Goal: Information Seeking & Learning: Learn about a topic

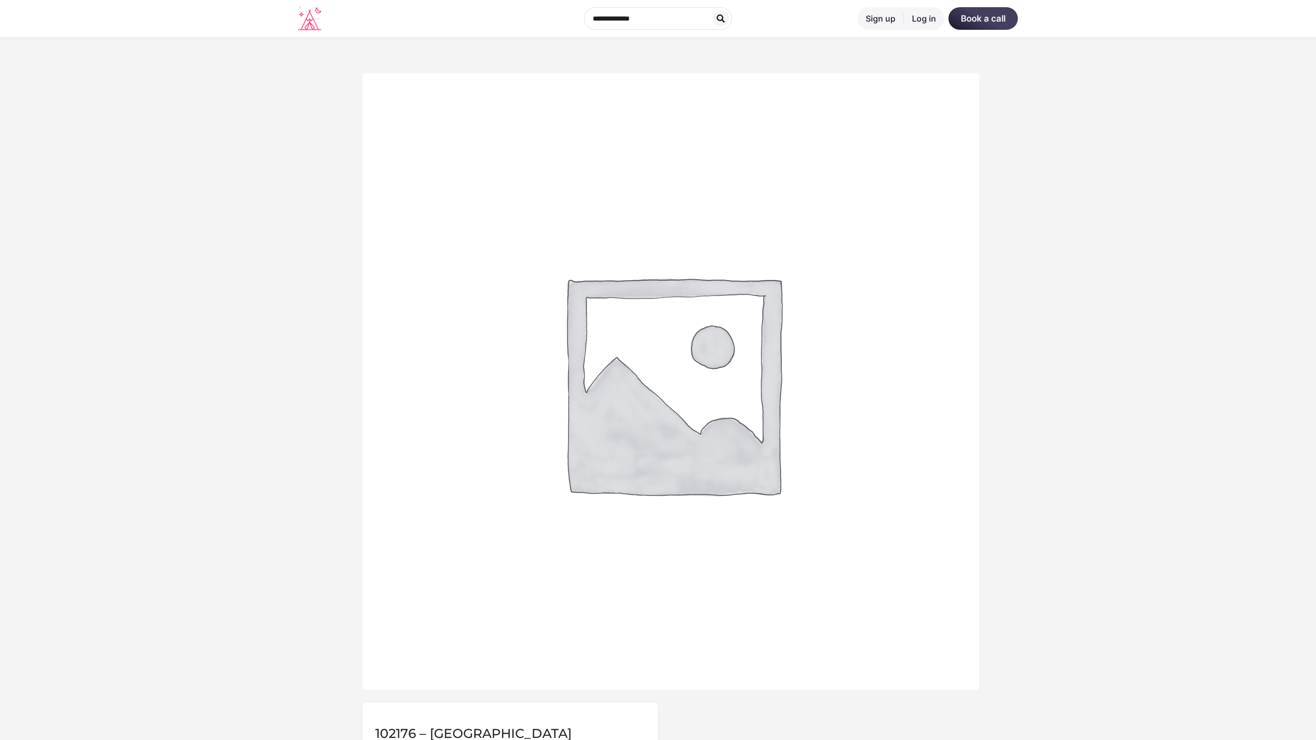
scroll to position [507, 0]
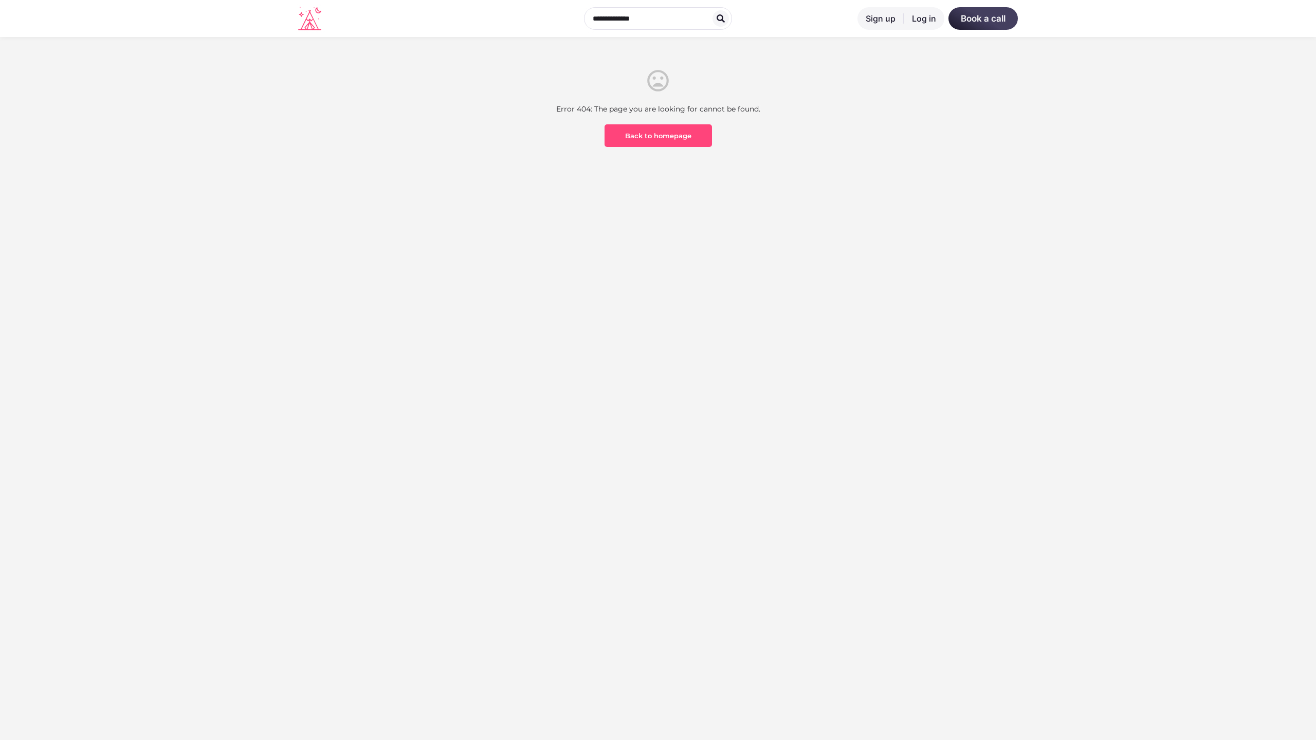
scroll to position [302, 0]
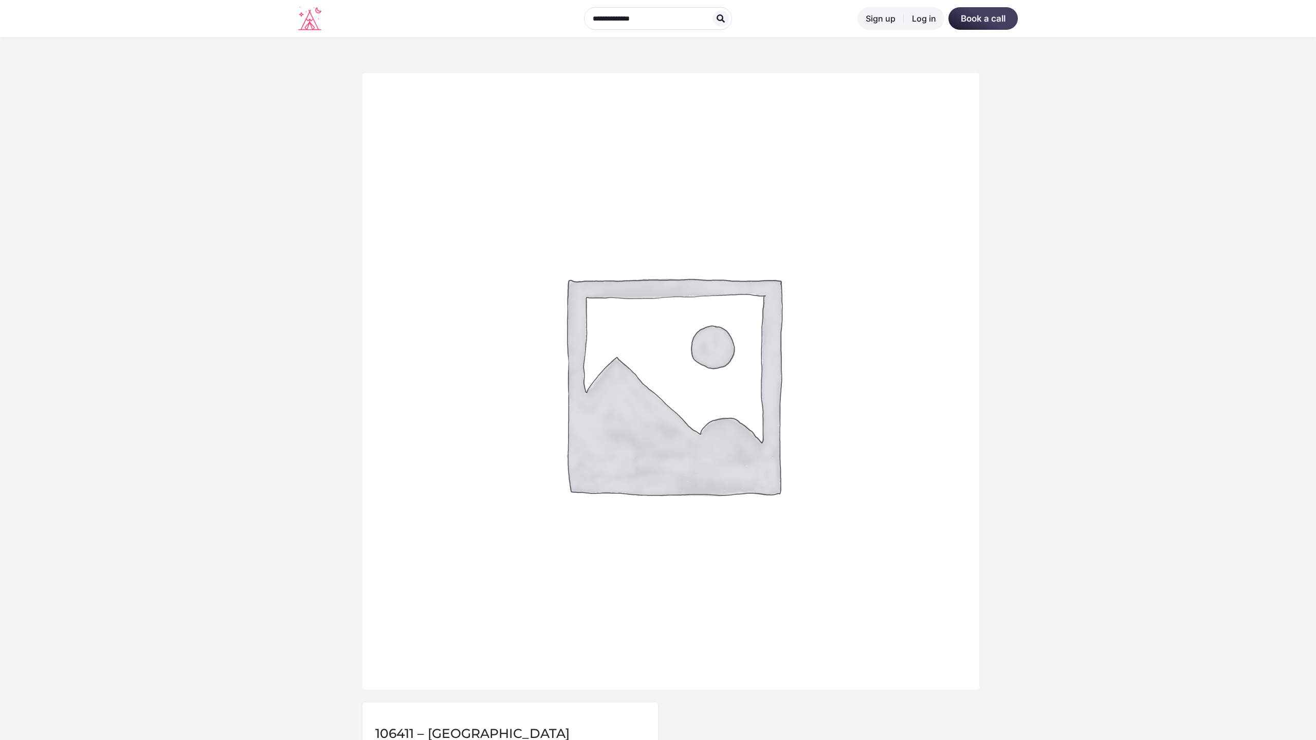
scroll to position [507, 0]
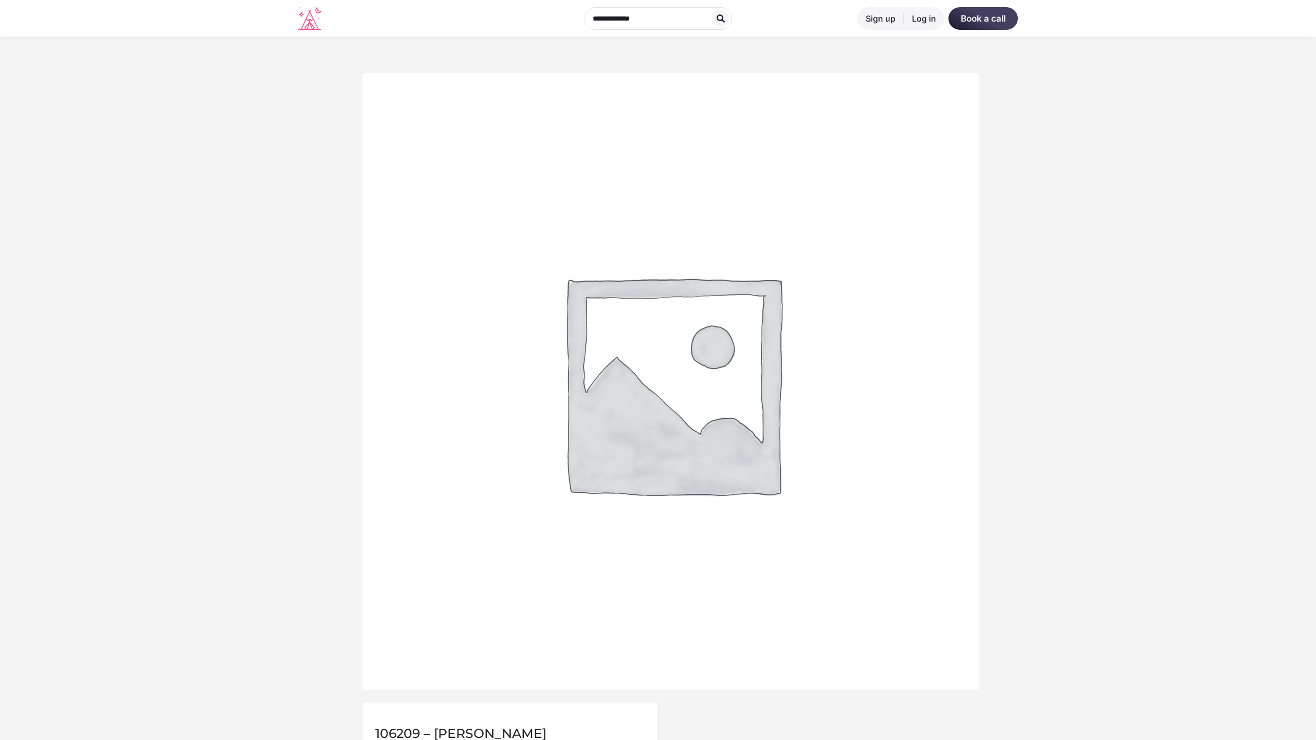
scroll to position [507, 0]
